Goal: Entertainment & Leisure: Browse casually

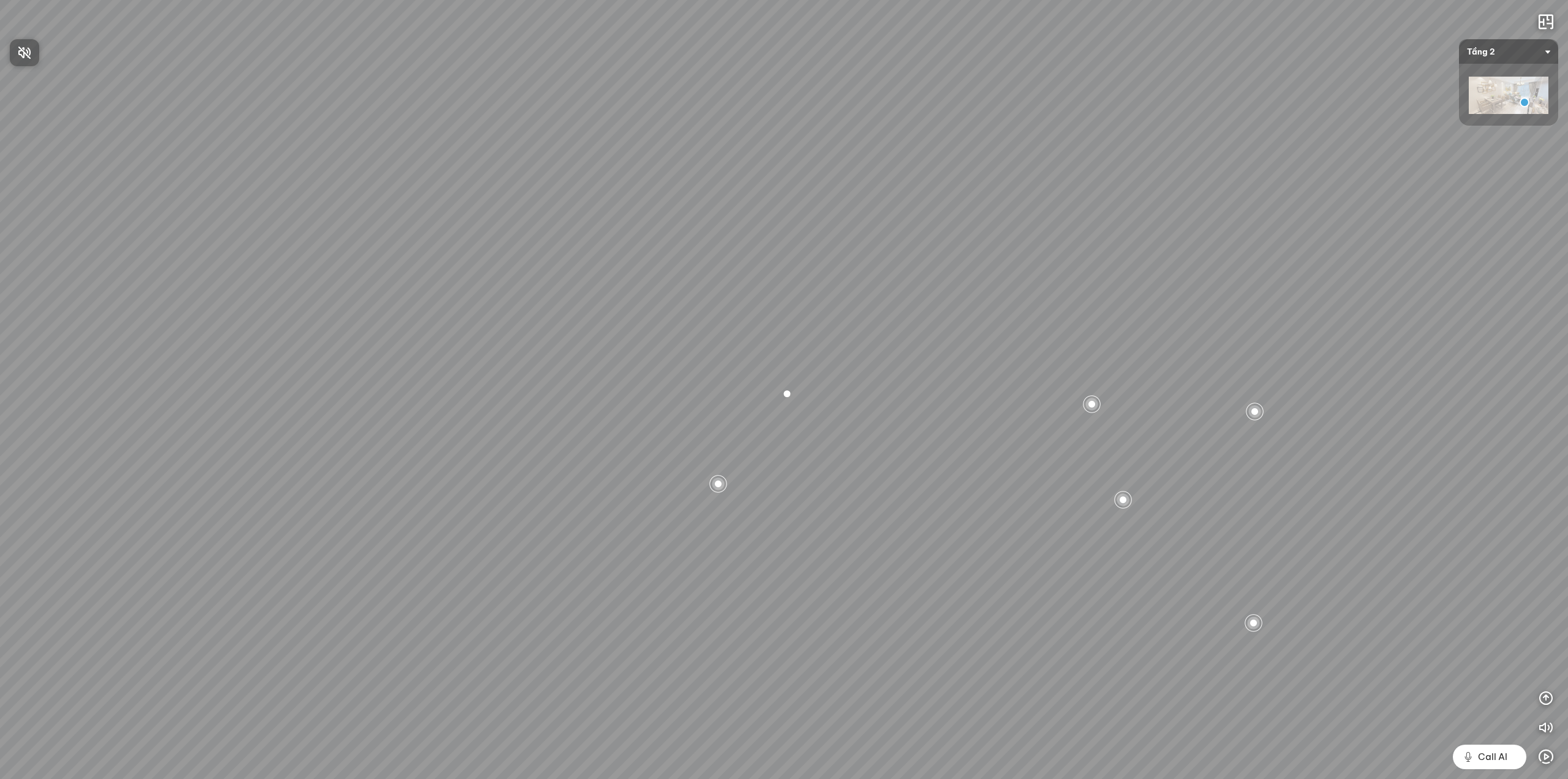
click at [719, 485] on div at bounding box center [784, 390] width 1568 height 779
click at [719, 485] on div at bounding box center [718, 483] width 21 height 21
click at [782, 388] on div at bounding box center [784, 389] width 21 height 21
click at [63, 761] on span "Xem thêm" at bounding box center [55, 763] width 37 height 9
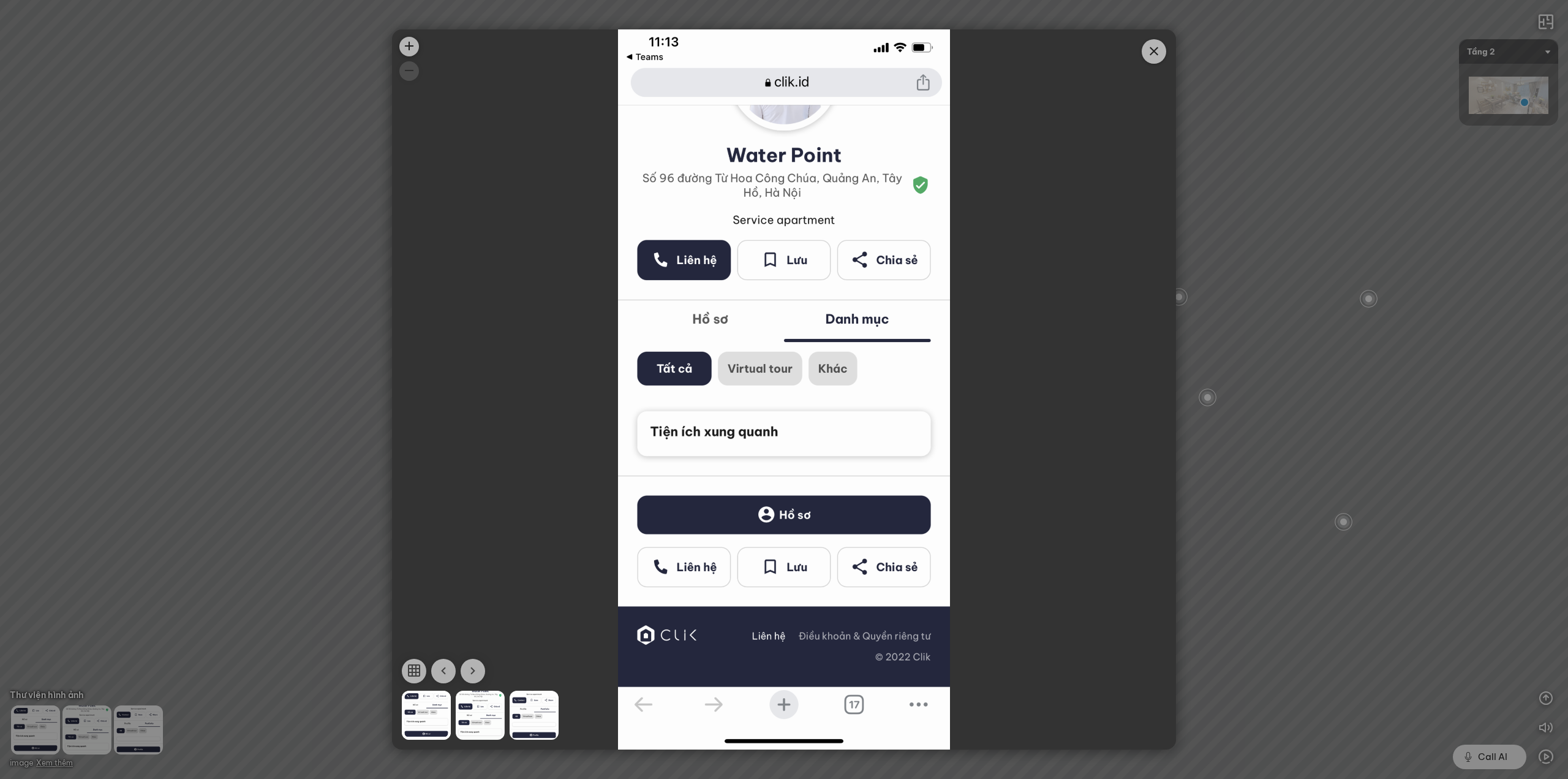
click at [265, 417] on div at bounding box center [784, 390] width 1568 height 779
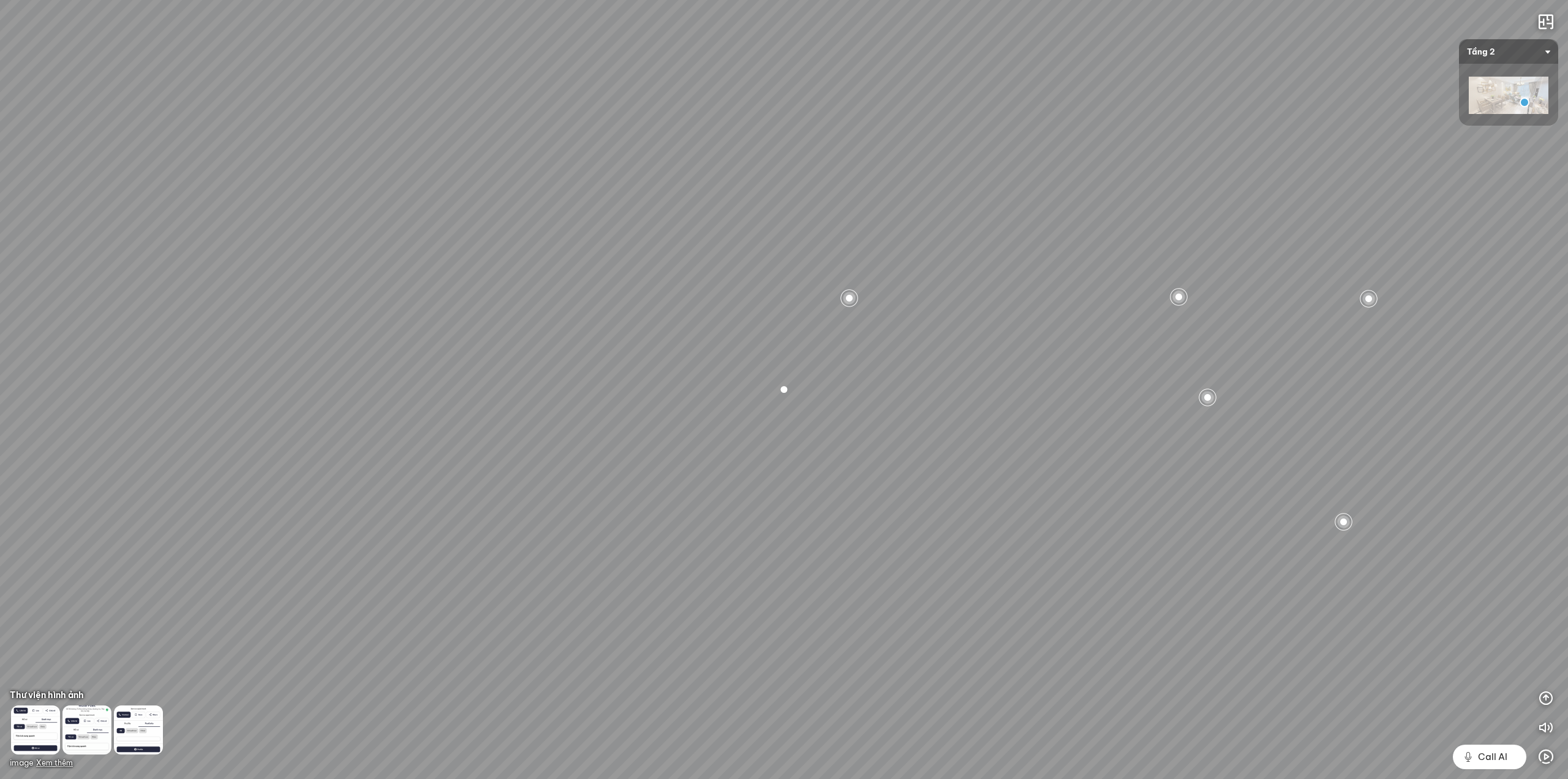
click at [859, 286] on div "Location Polygon 10 km Brand Polygon Product Polygon 1.000 USD Facility Polygon" at bounding box center [784, 390] width 1568 height 779
click at [851, 297] on div at bounding box center [849, 298] width 21 height 21
click at [71, 764] on span "Xem thêm" at bounding box center [65, 763] width 37 height 9
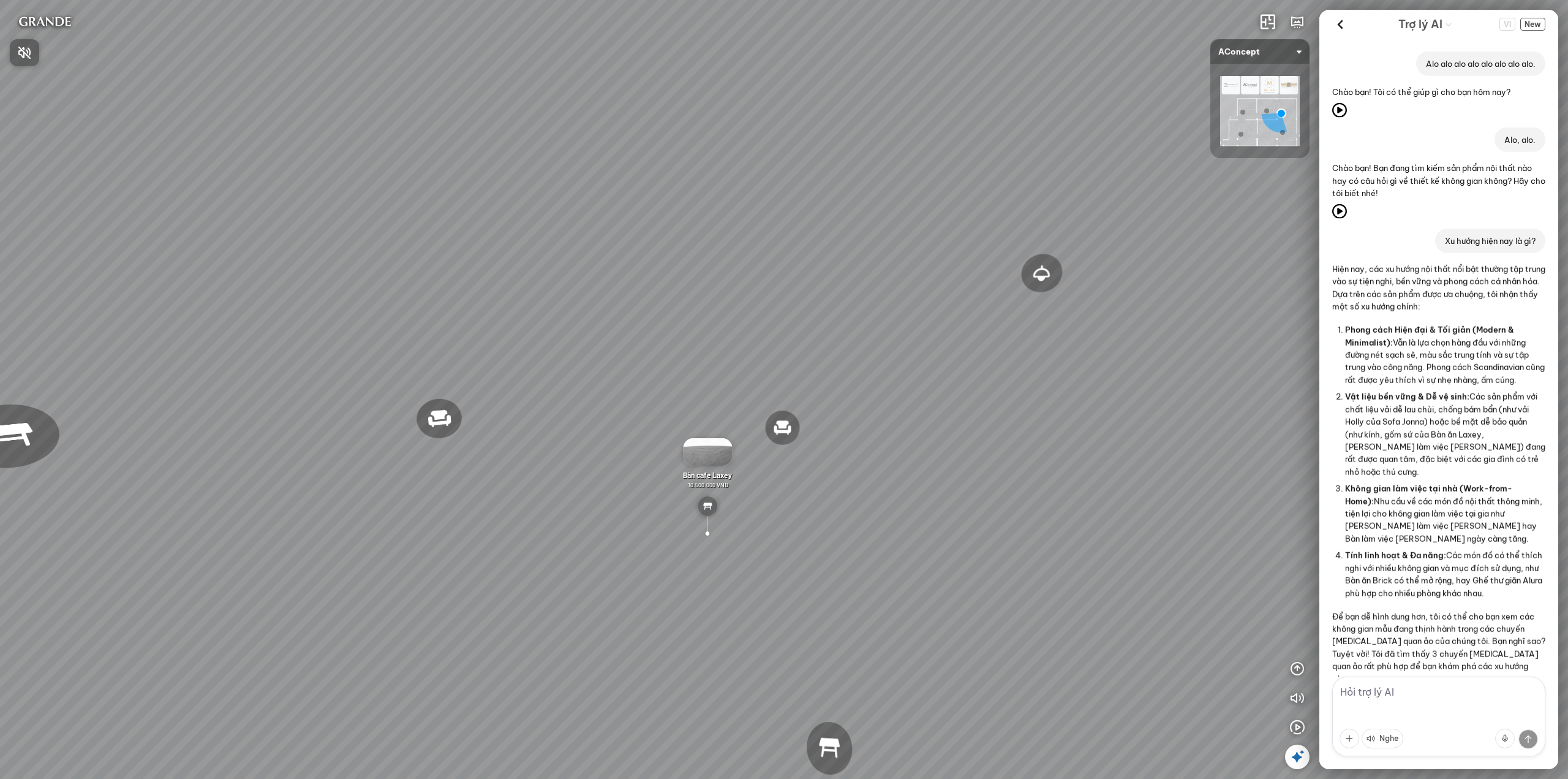
scroll to position [634, 0]
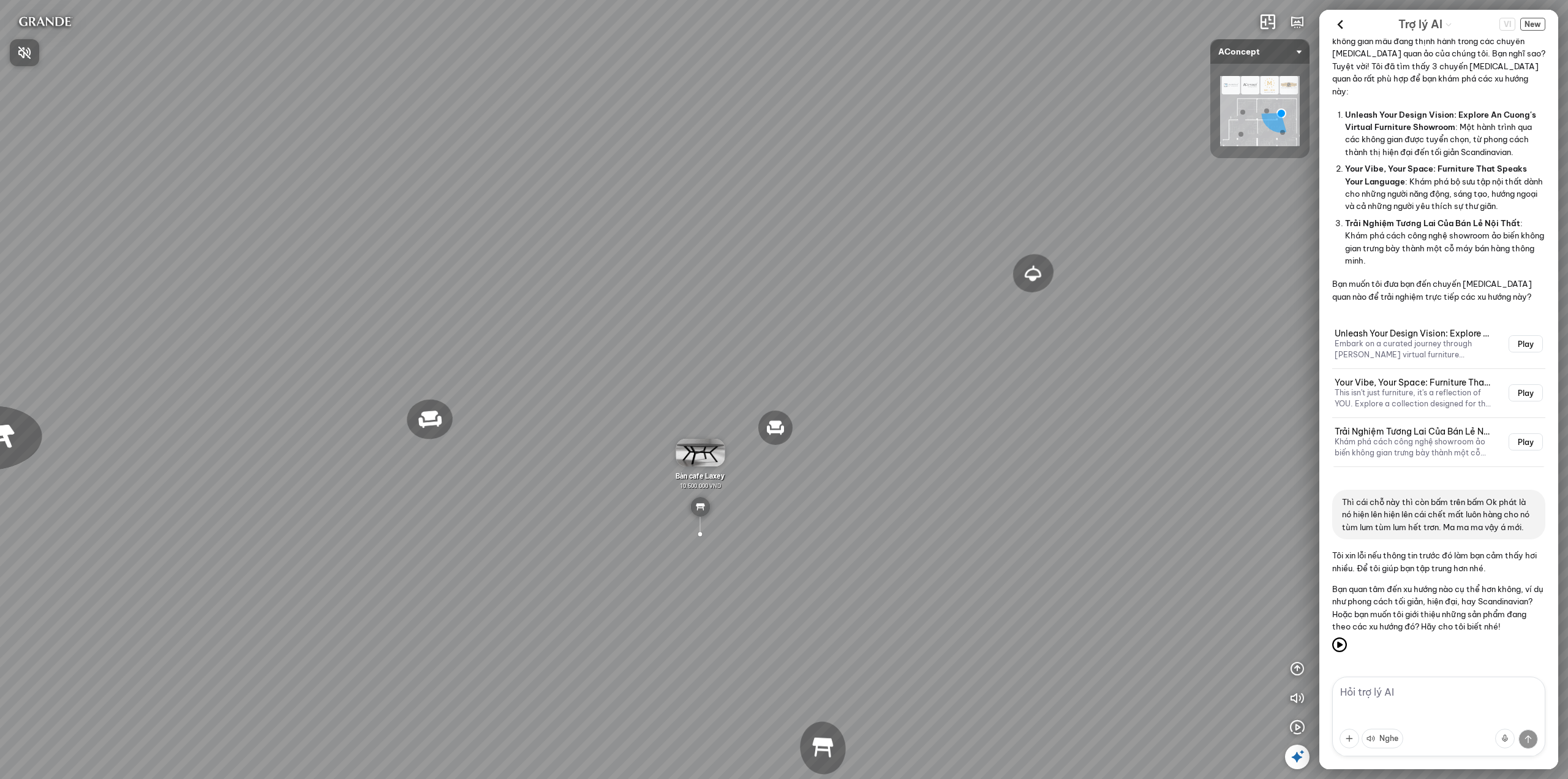
click at [1338, 15] on div at bounding box center [784, 390] width 1568 height 779
click at [1342, 25] on icon at bounding box center [1340, 24] width 18 height 18
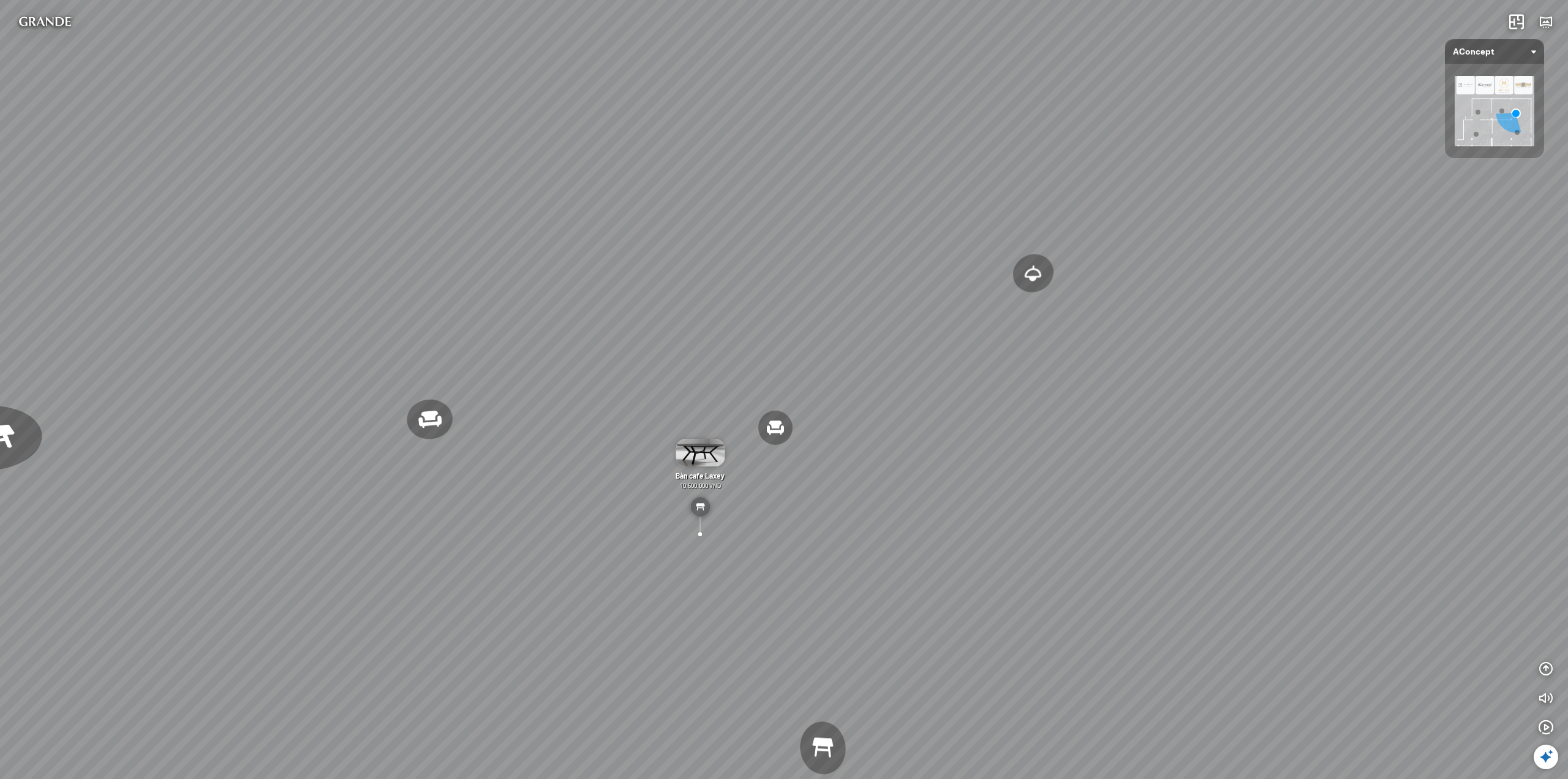
scroll to position [12701, 0]
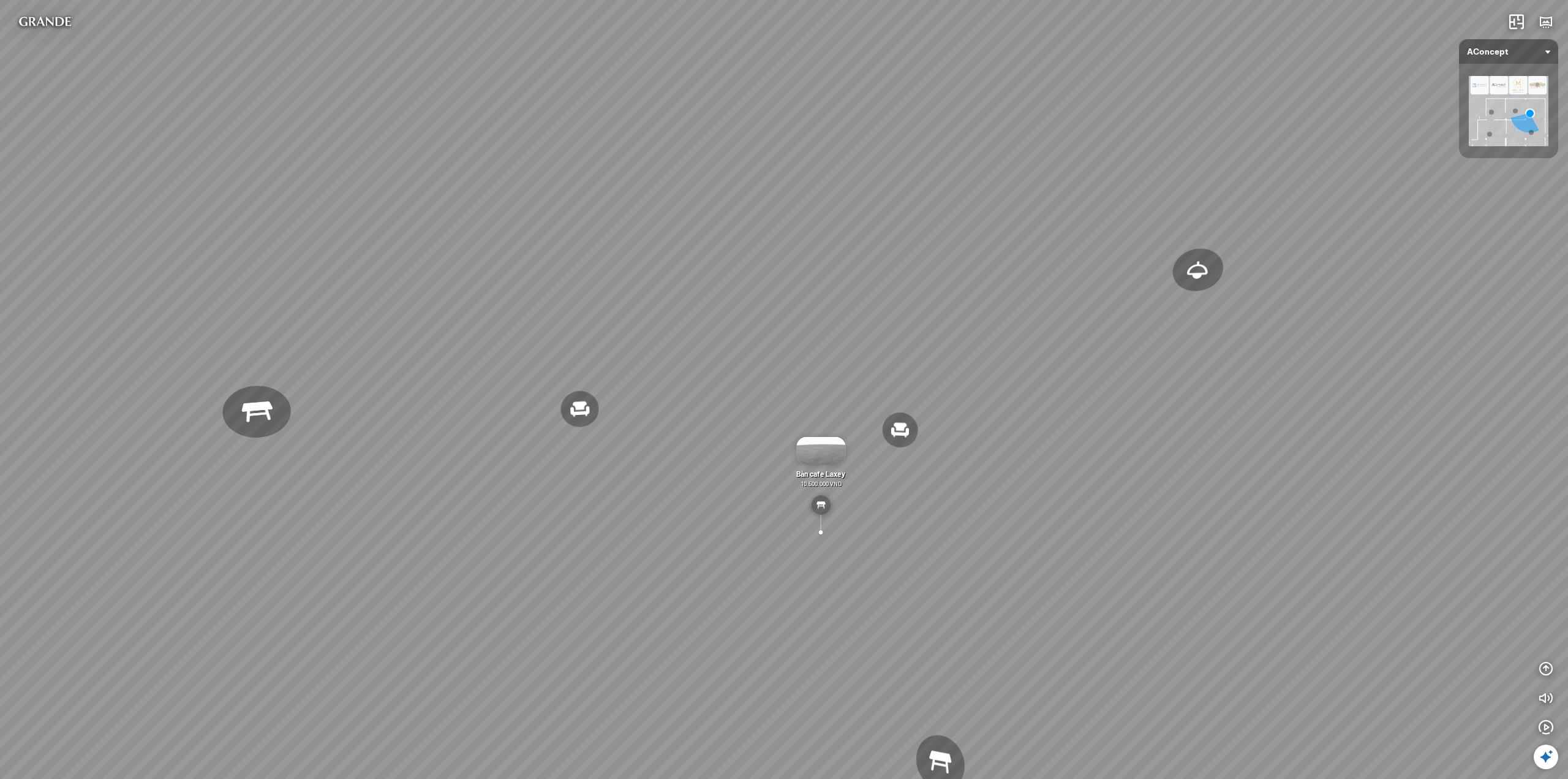
click at [1550, 757] on icon at bounding box center [1546, 757] width 15 height 15
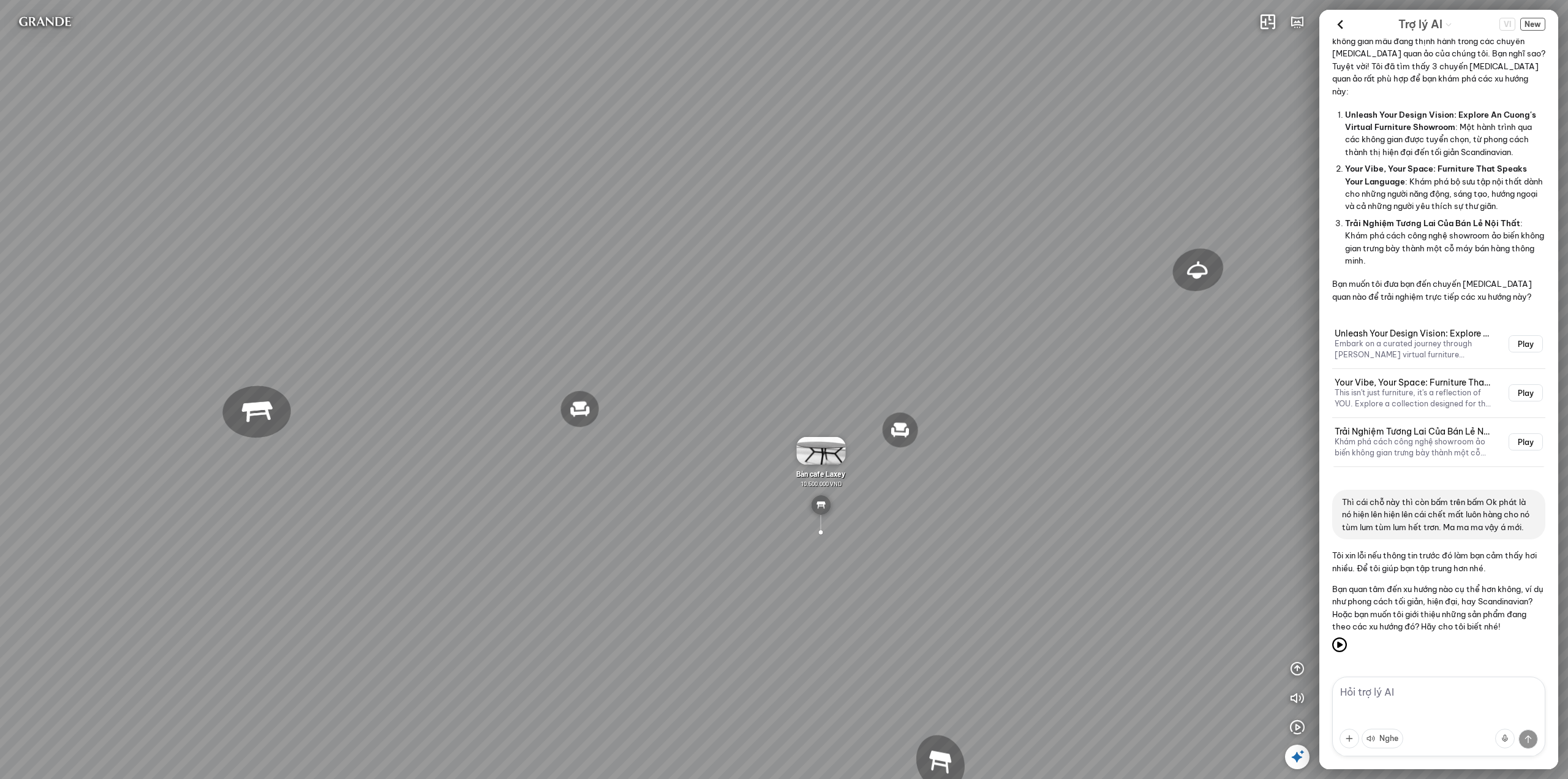
scroll to position [634, 0]
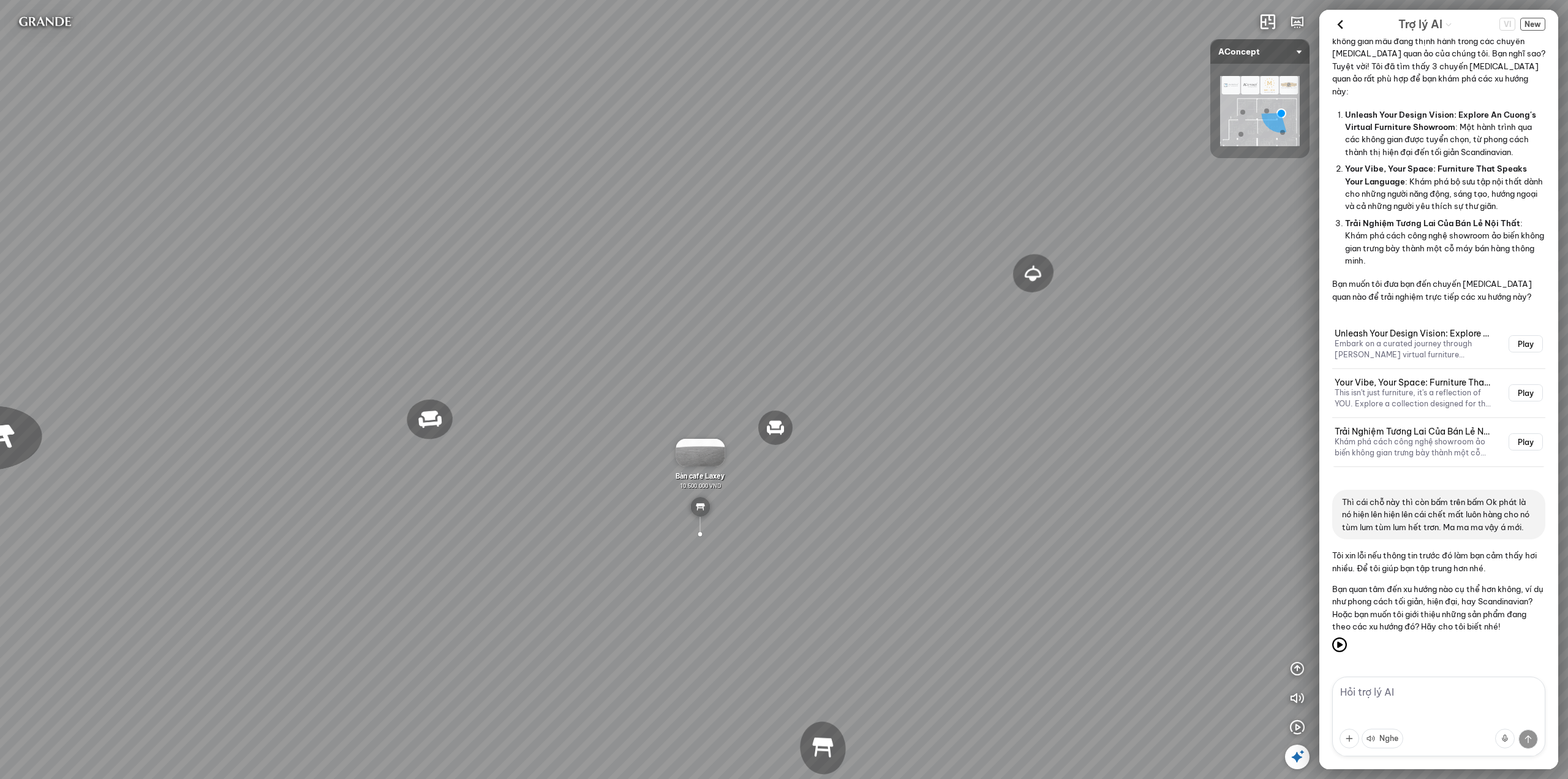
click at [1293, 757] on icon at bounding box center [1297, 757] width 15 height 15
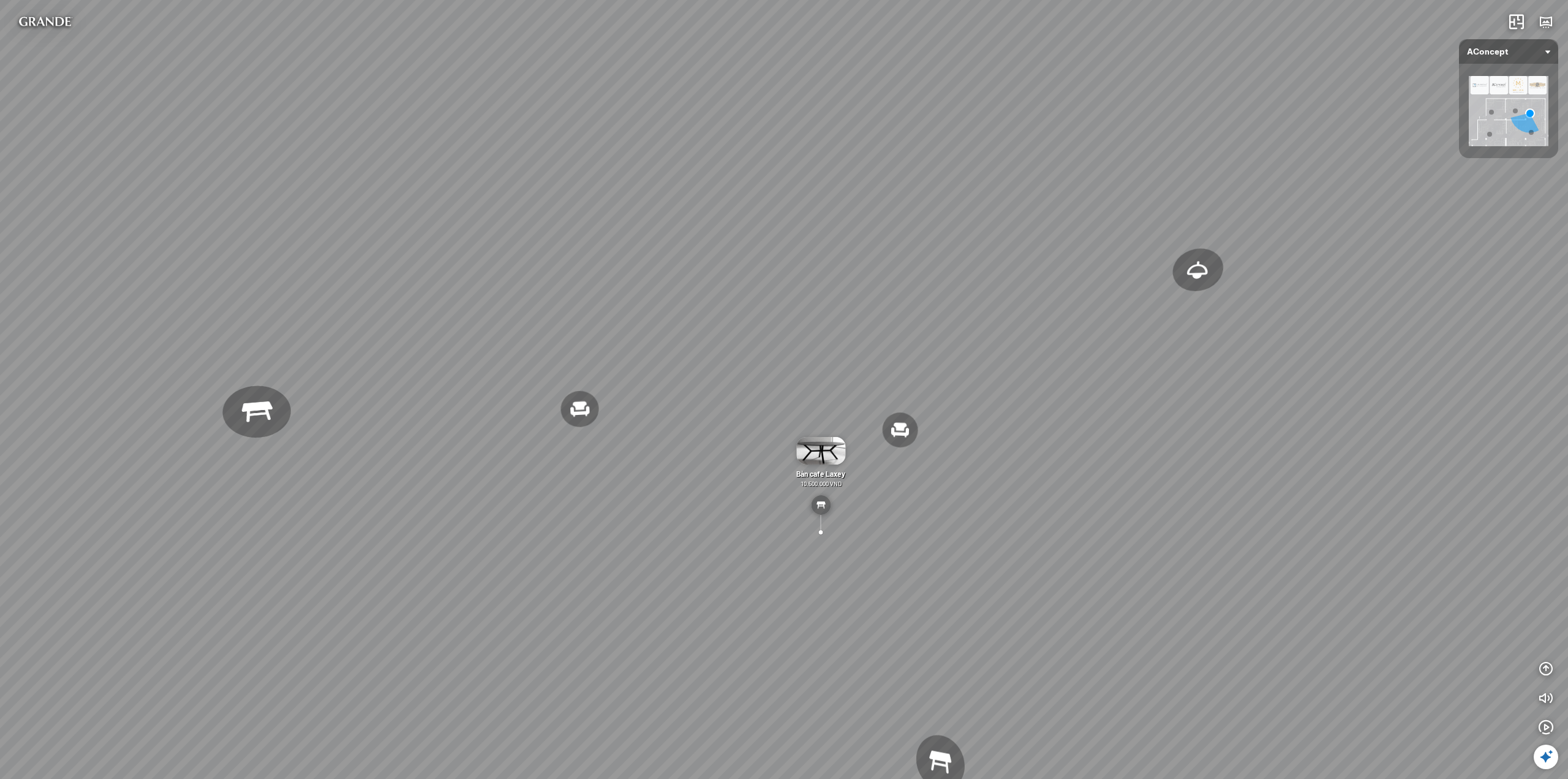
click at [1538, 753] on div at bounding box center [1546, 757] width 24 height 24
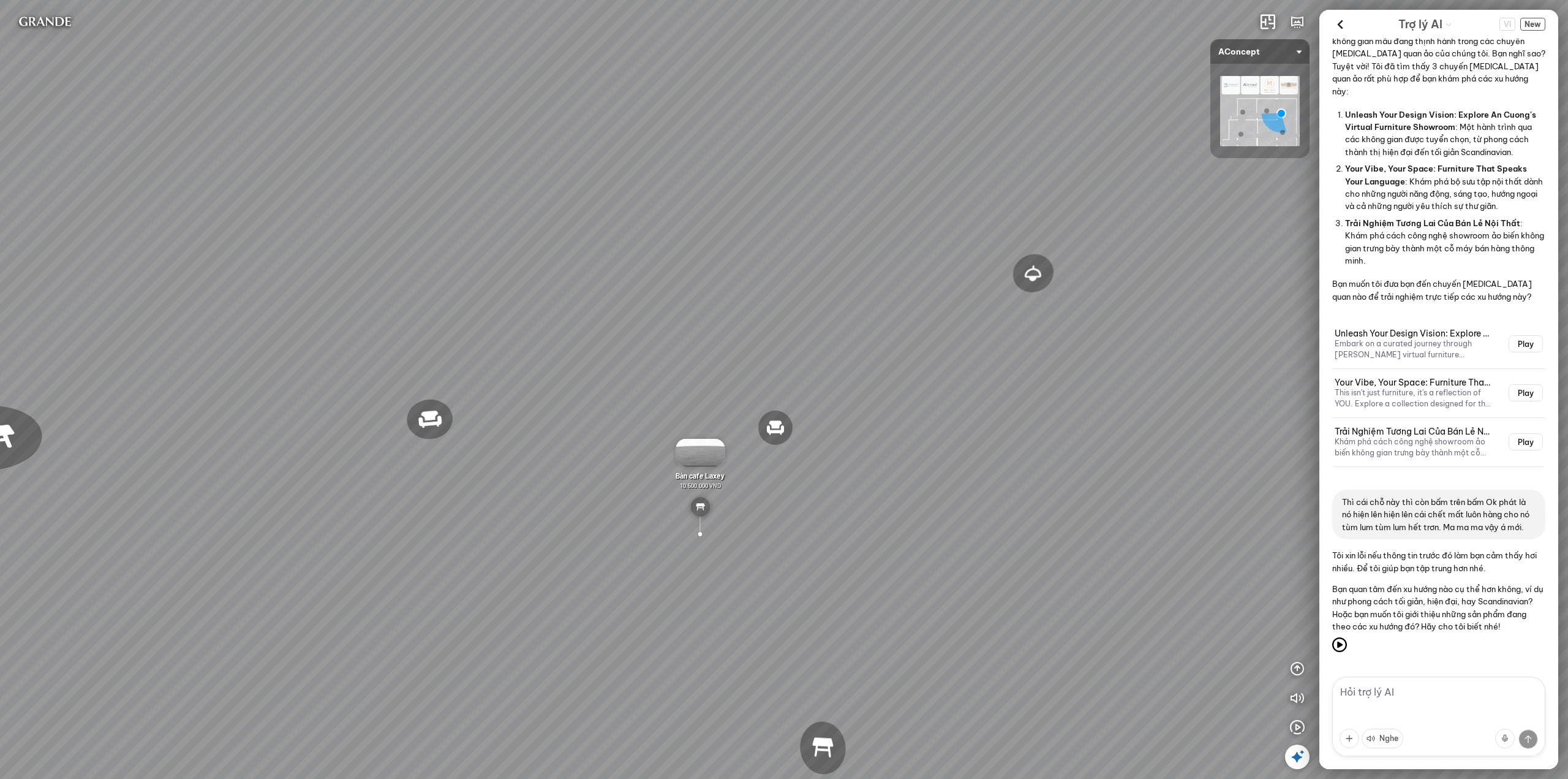
drag, startPoint x: 1287, startPoint y: 757, endPoint x: 1295, endPoint y: 754, distance: 8.5
click at [1288, 757] on div at bounding box center [1297, 757] width 24 height 24
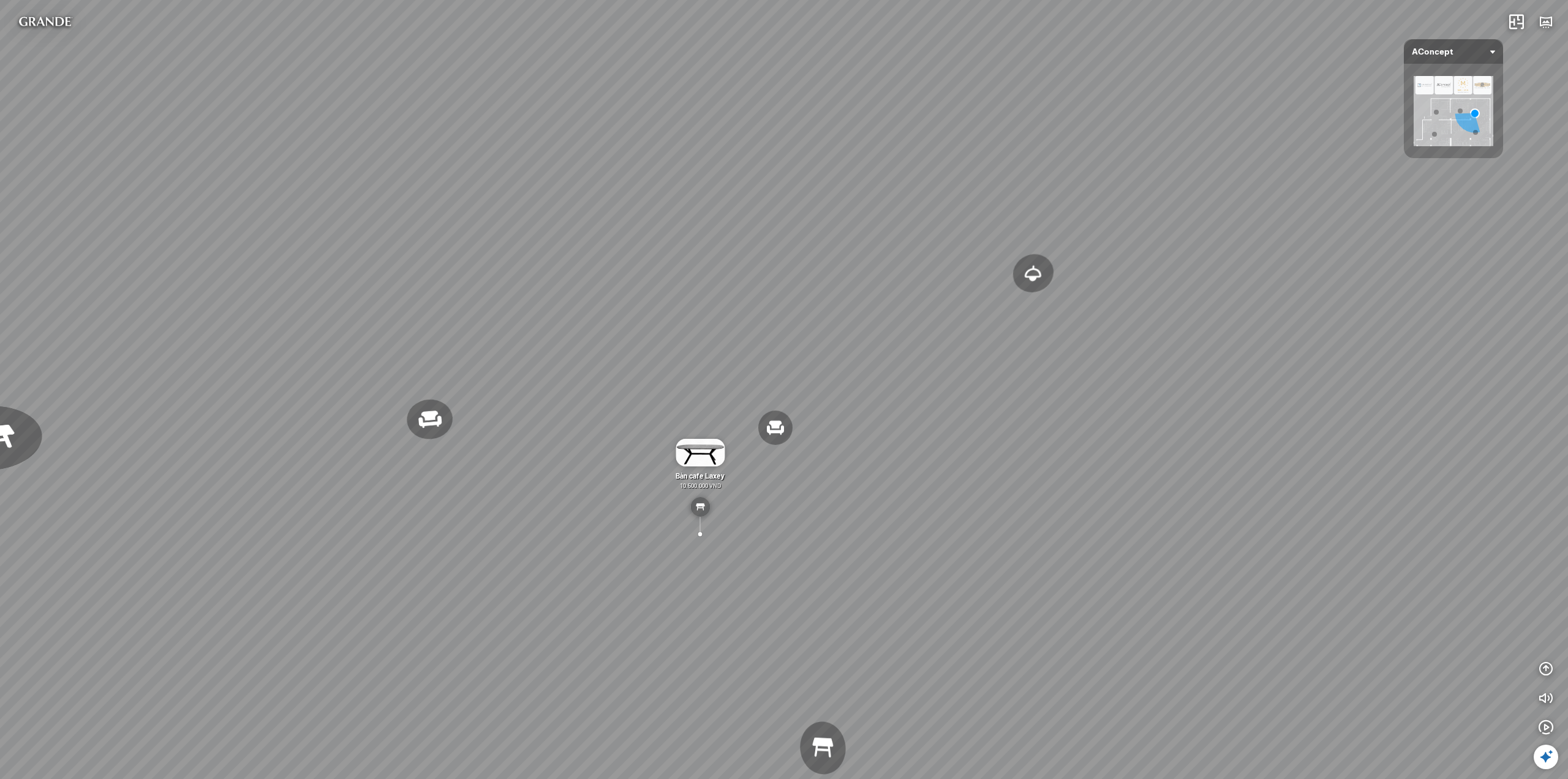
scroll to position [12701, 0]
